Goal: Task Accomplishment & Management: Manage account settings

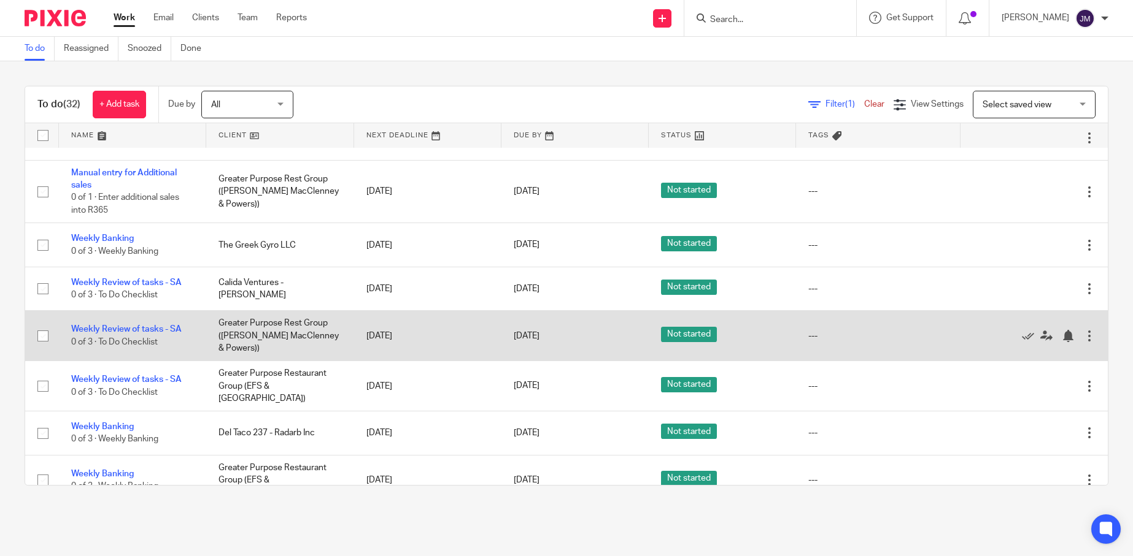
scroll to position [1057, 0]
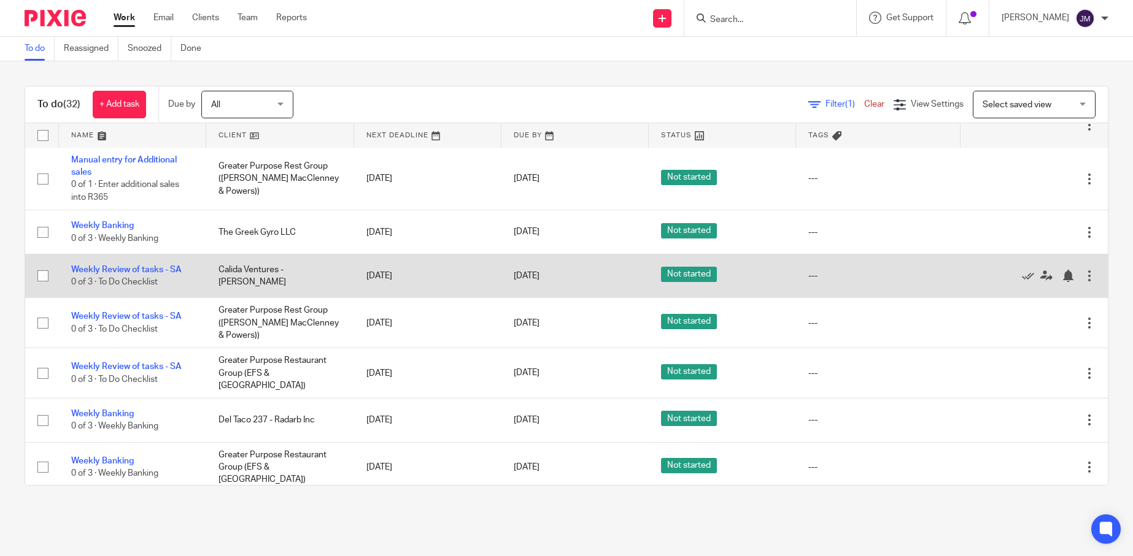
click at [40, 266] on input "checkbox" at bounding box center [42, 275] width 23 height 23
checkbox input "true"
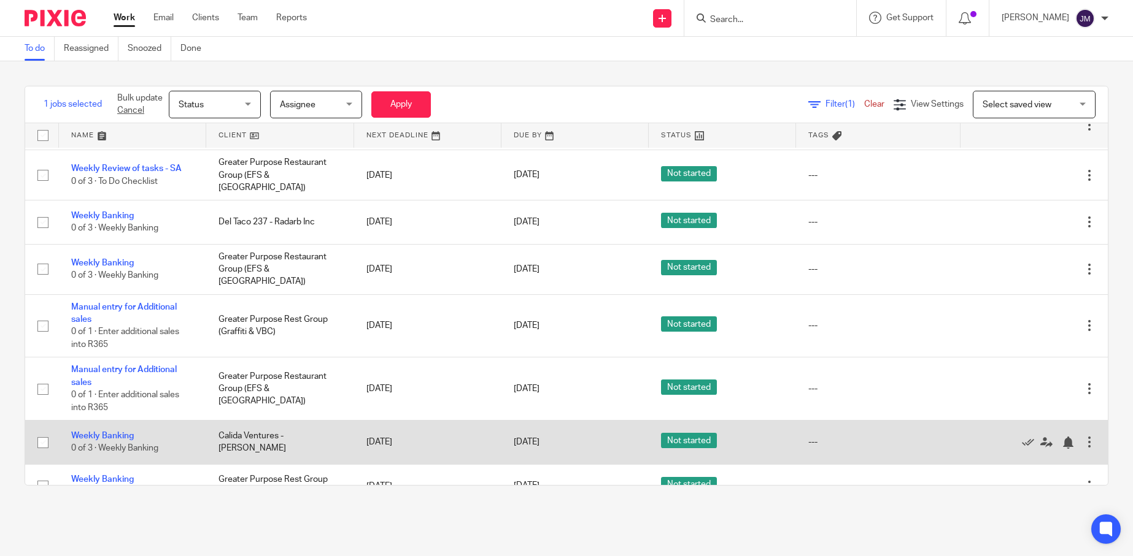
scroll to position [1258, 0]
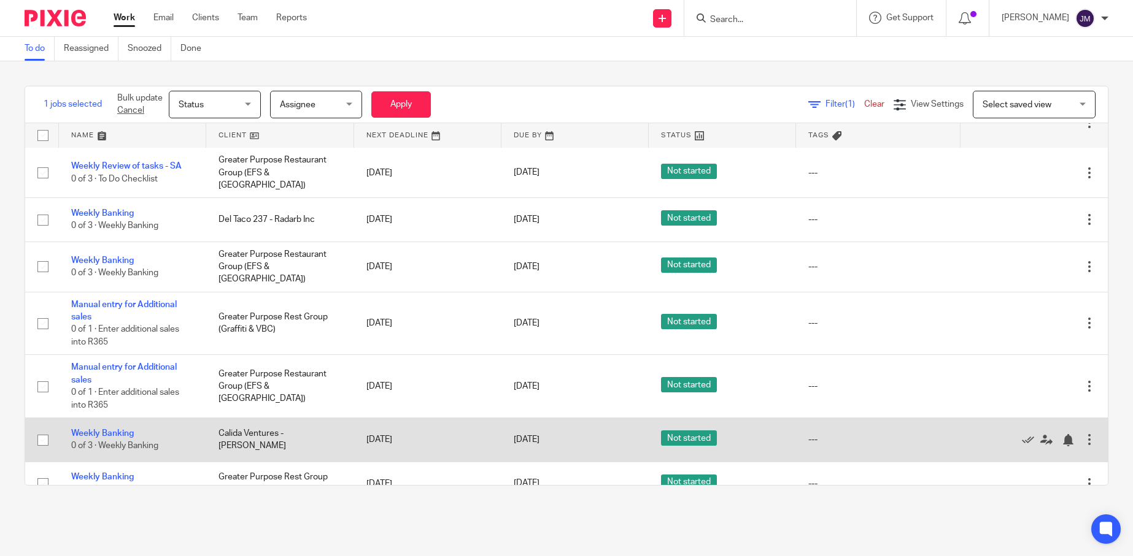
click at [43, 429] on input "checkbox" at bounding box center [42, 440] width 23 height 23
checkbox input "true"
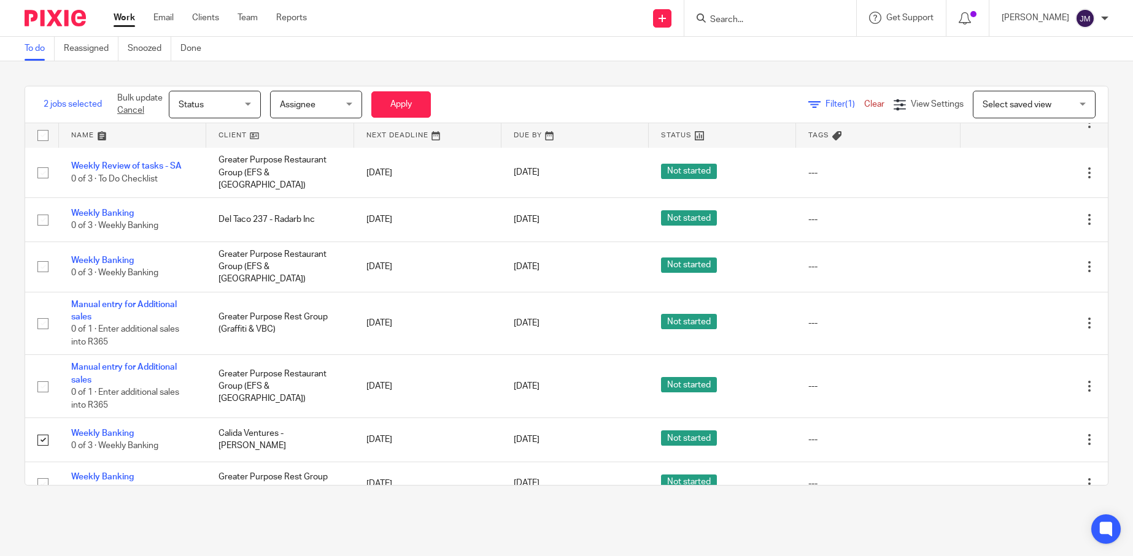
click at [204, 107] on span "Status" at bounding box center [191, 105] width 25 height 9
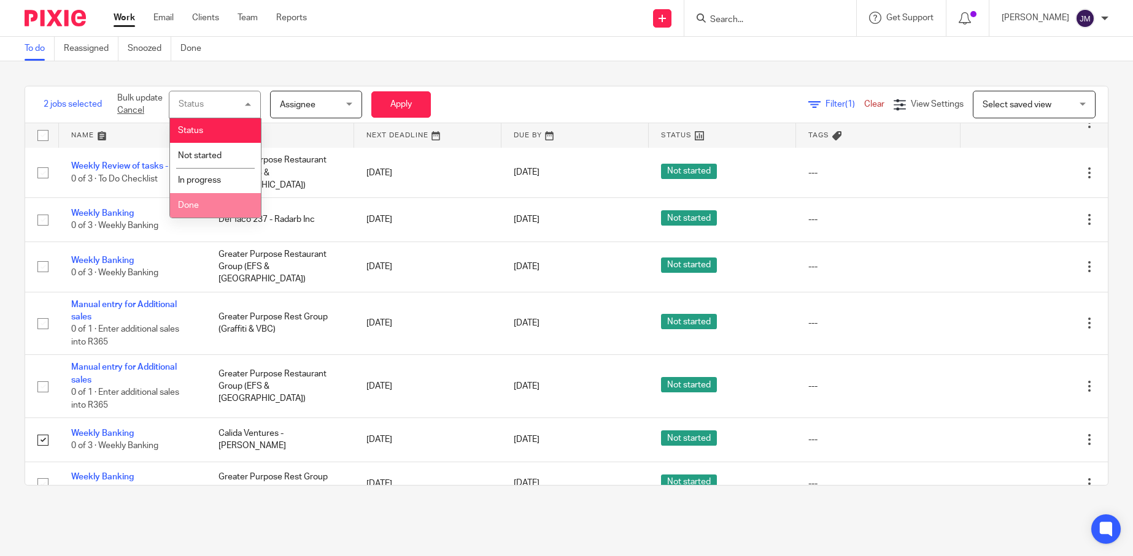
click at [215, 211] on li "Done" at bounding box center [215, 205] width 91 height 25
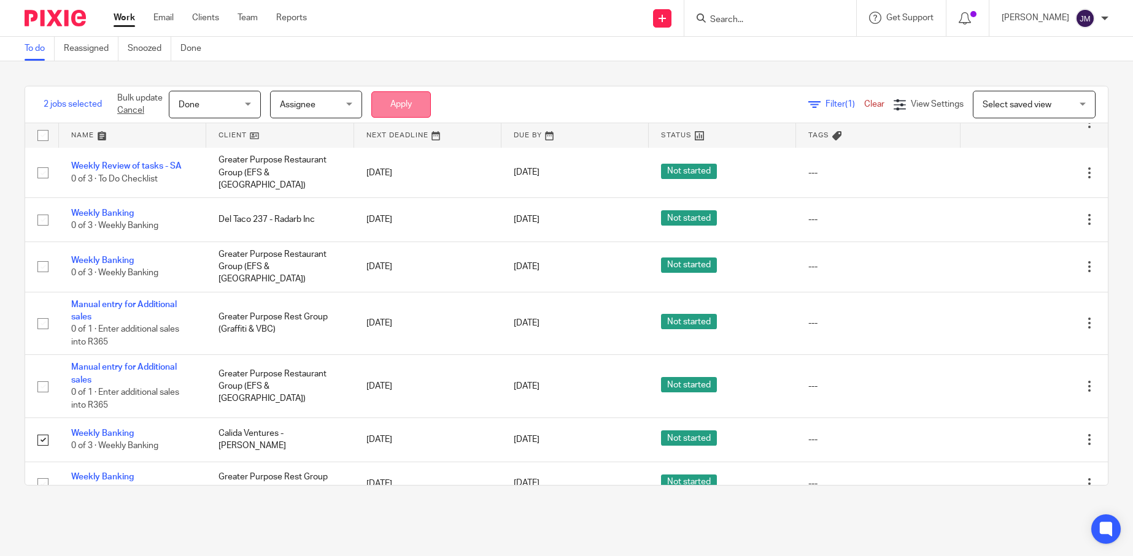
click at [430, 97] on button "Apply" at bounding box center [401, 104] width 60 height 26
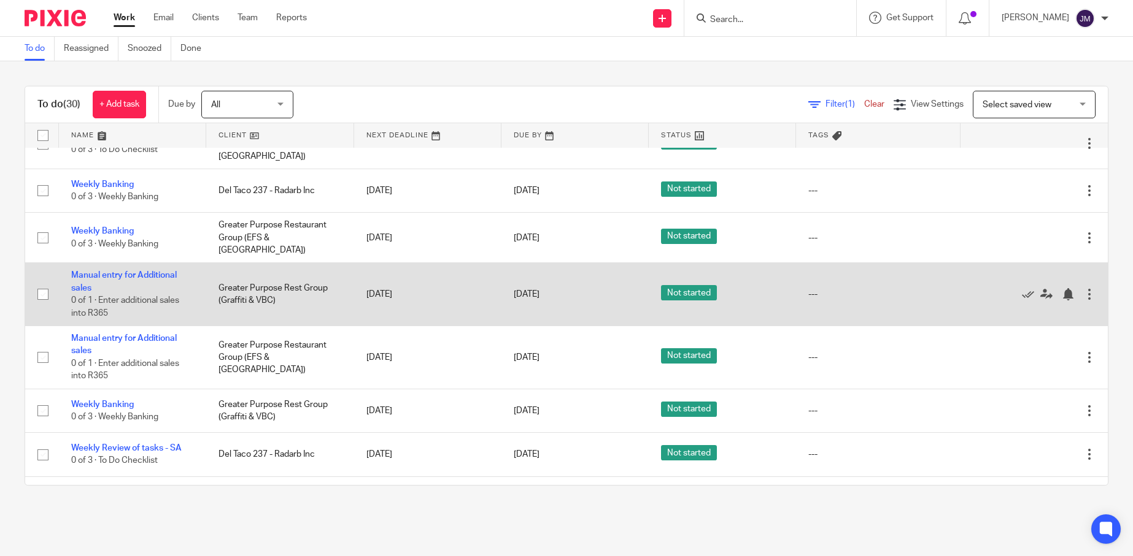
scroll to position [1169, 0]
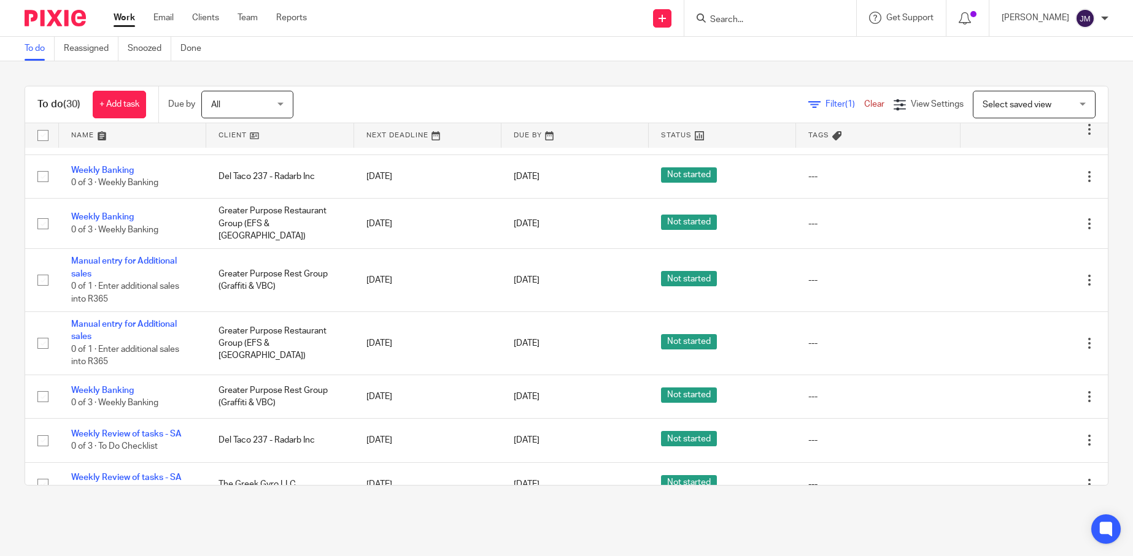
click at [404, 48] on div "To do Reassigned Snoozed Done" at bounding box center [566, 49] width 1133 height 25
